Goal: Find specific page/section: Find specific page/section

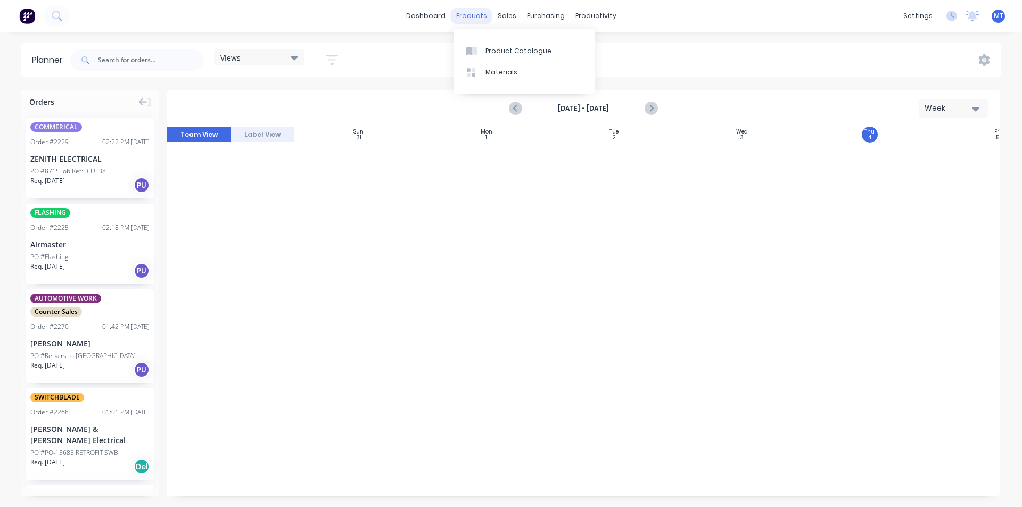
scroll to position [1540, 194]
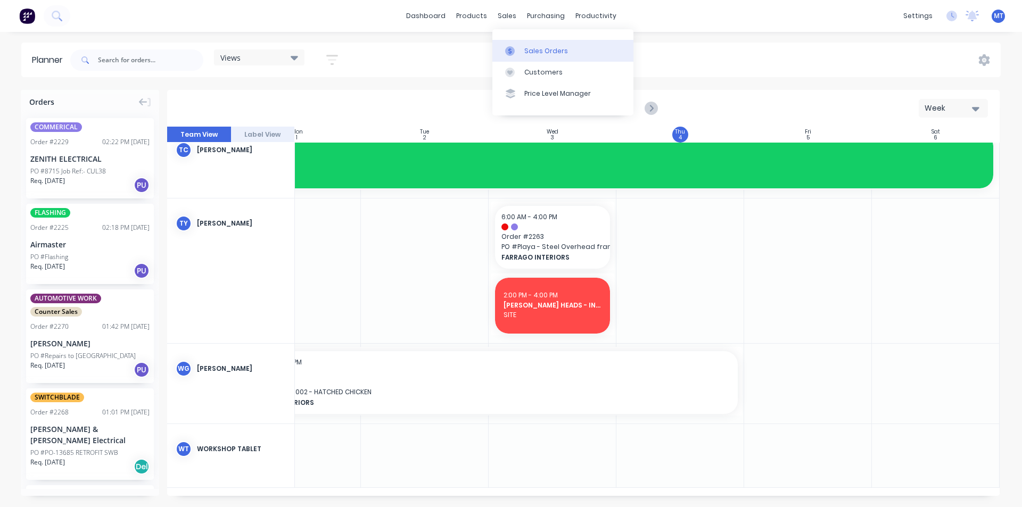
click at [529, 51] on div "Sales Orders" at bounding box center [546, 51] width 44 height 10
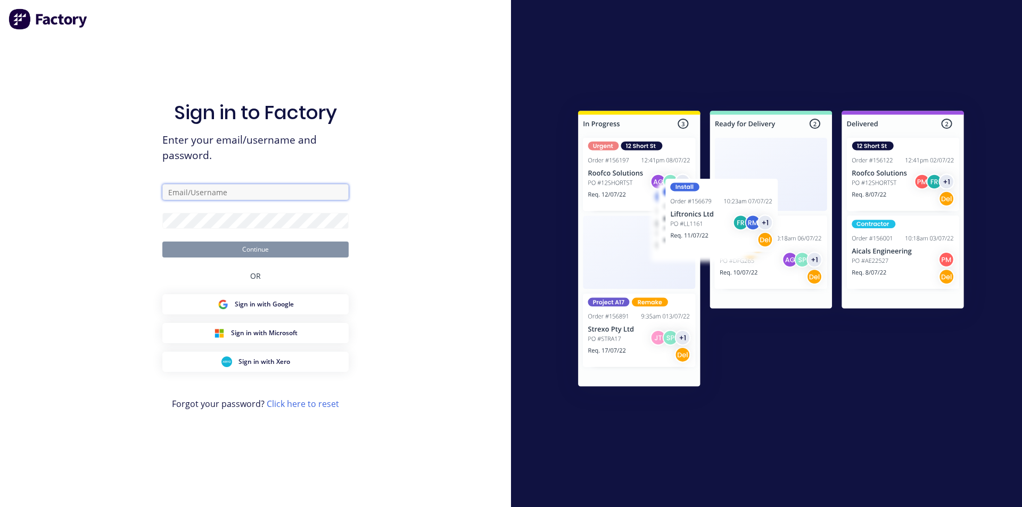
type input "[PERSON_NAME][EMAIL_ADDRESS][DOMAIN_NAME]"
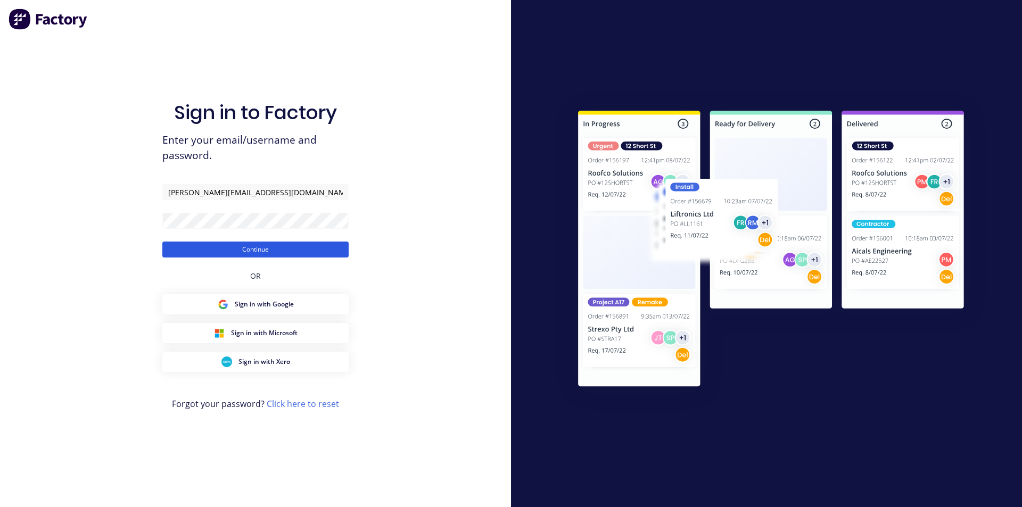
click at [215, 256] on button "Continue" at bounding box center [255, 250] width 186 height 16
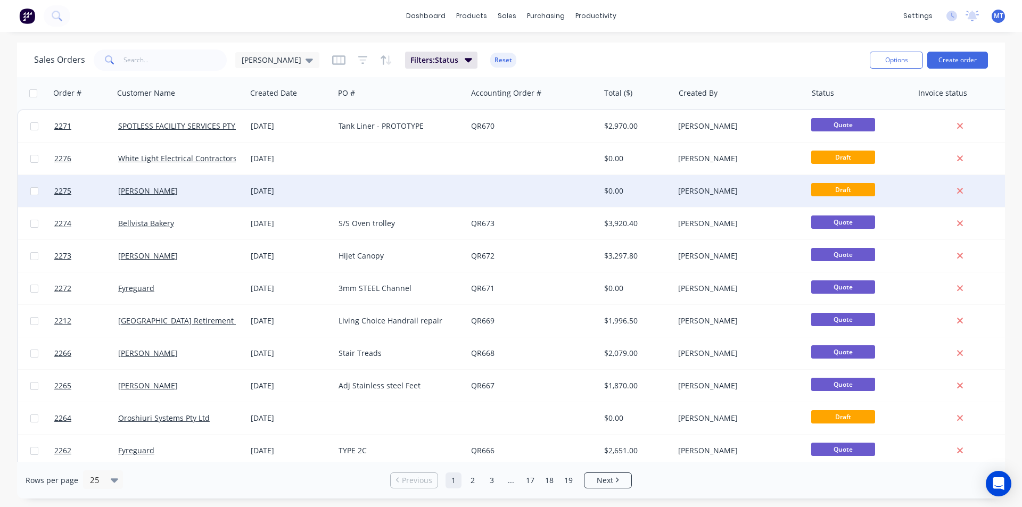
click at [377, 192] on div at bounding box center [400, 191] width 133 height 32
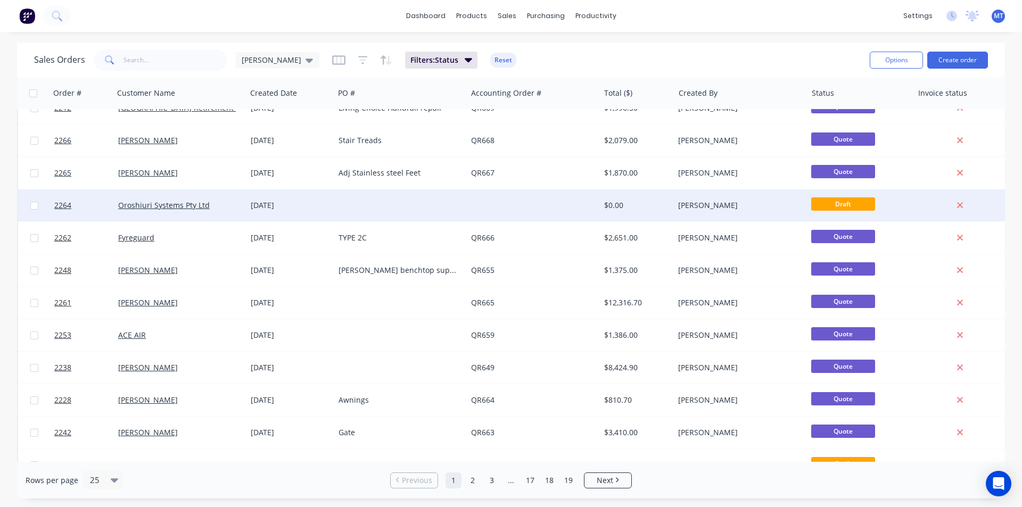
scroll to position [373, 0]
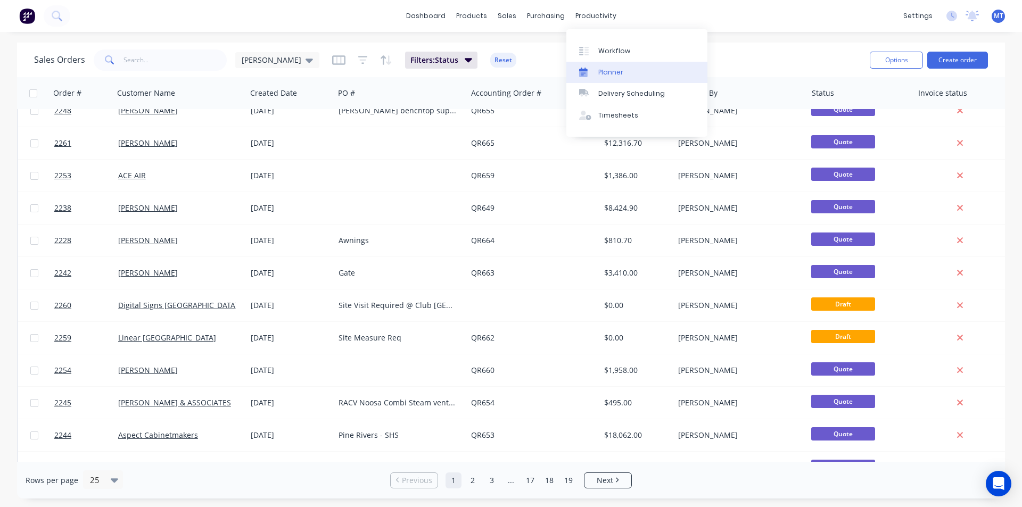
click at [605, 75] on div "Planner" at bounding box center [610, 73] width 25 height 10
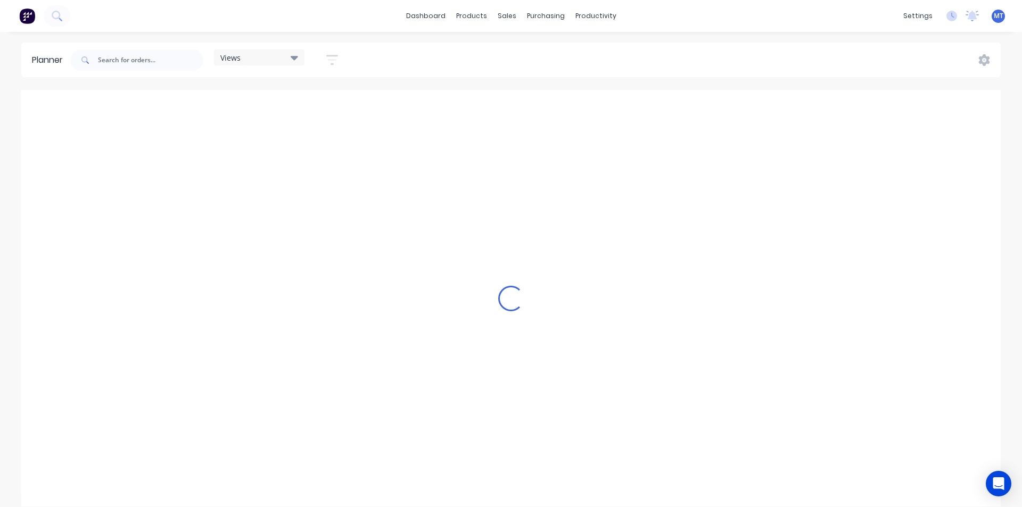
scroll to position [0, 852]
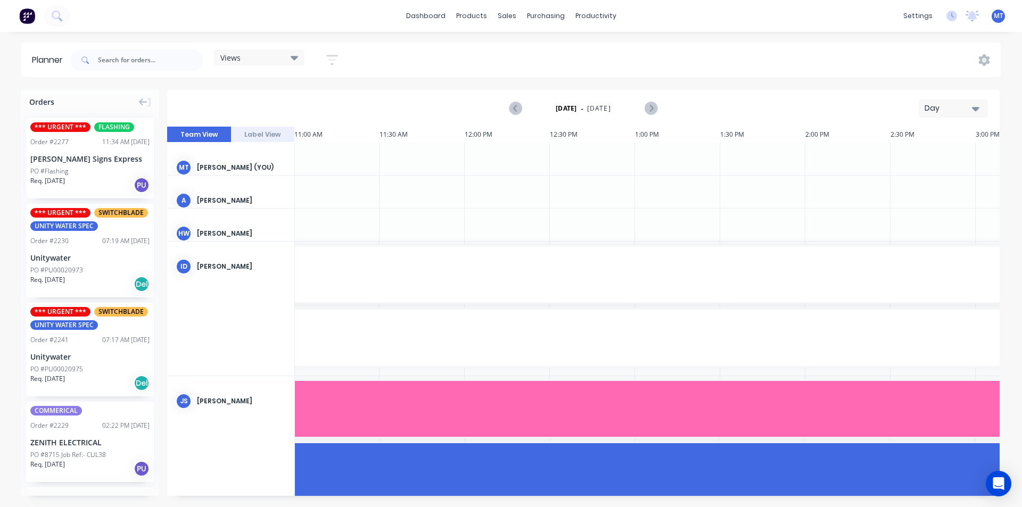
click at [976, 110] on icon "button" at bounding box center [975, 109] width 7 height 4
click at [947, 156] on div "Week" at bounding box center [933, 157] width 105 height 21
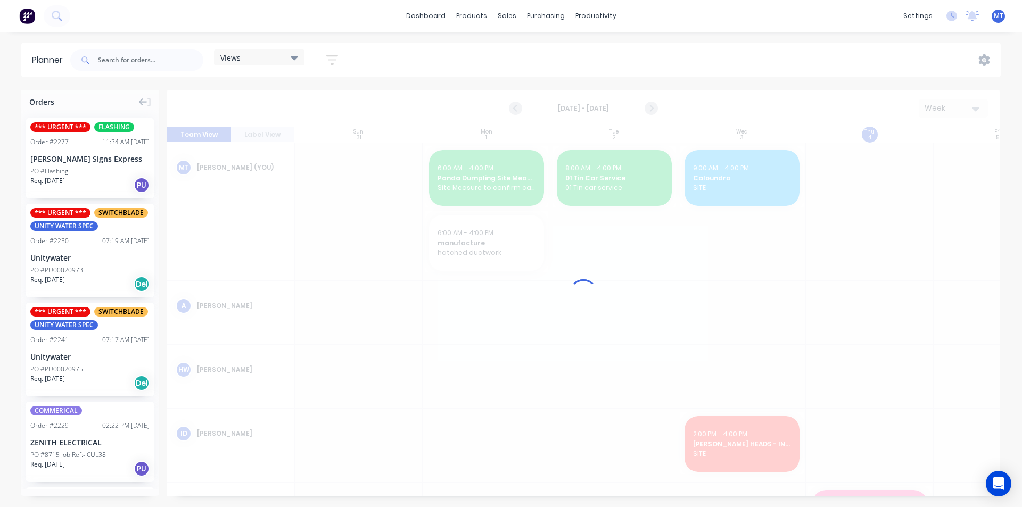
scroll to position [0, 1]
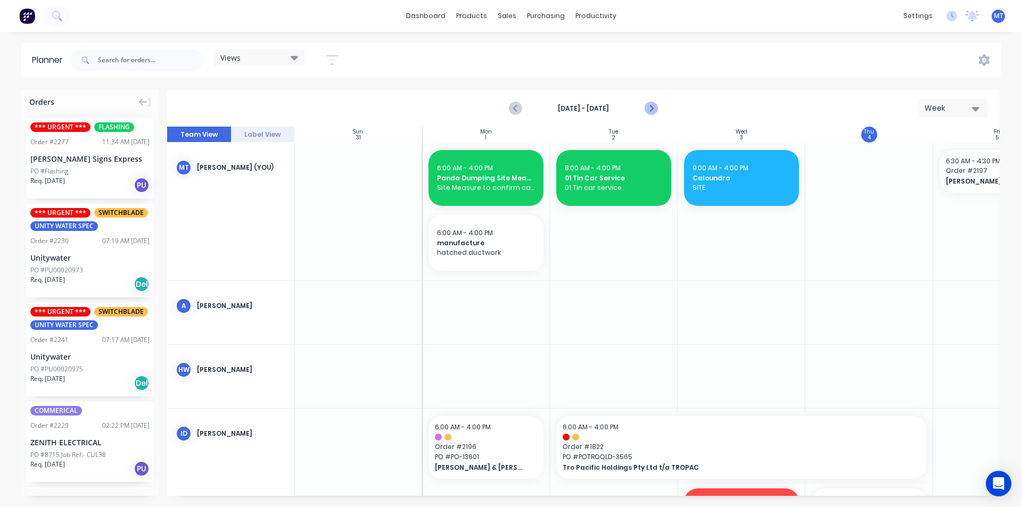
click at [654, 109] on icon "Next page" at bounding box center [650, 108] width 13 height 13
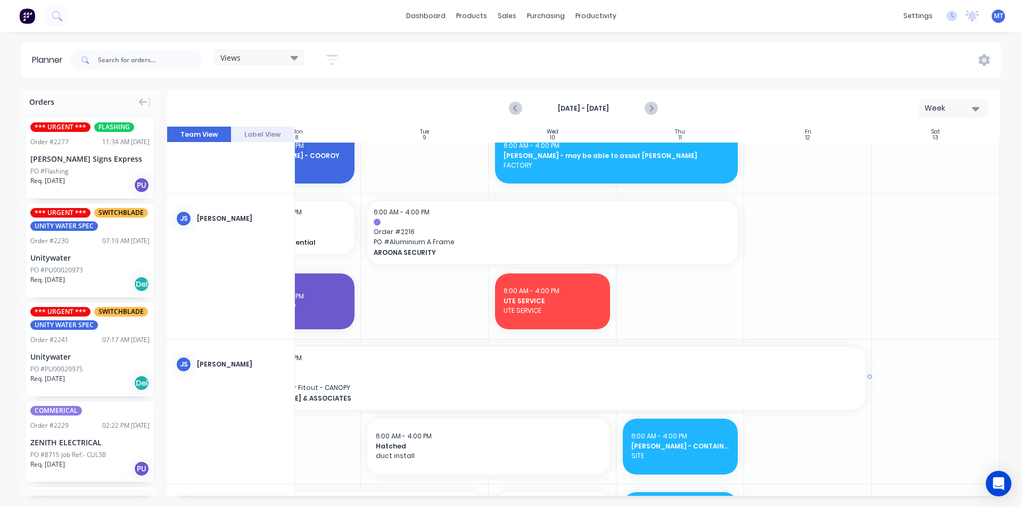
scroll to position [250, 194]
